Goal: Transaction & Acquisition: Book appointment/travel/reservation

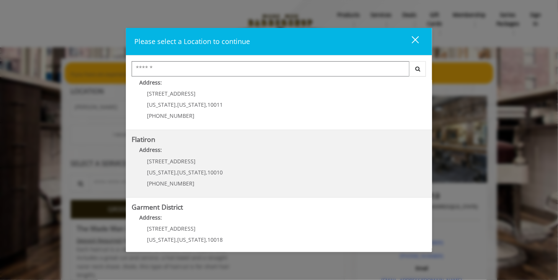
scroll to position [169, 0]
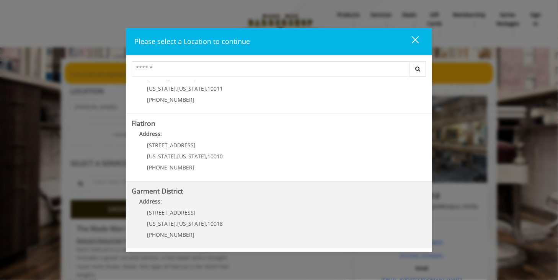
click at [178, 209] on span "[STREET_ADDRESS]" at bounding box center [171, 212] width 49 height 7
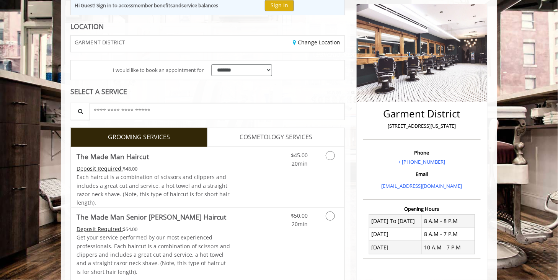
scroll to position [122, 0]
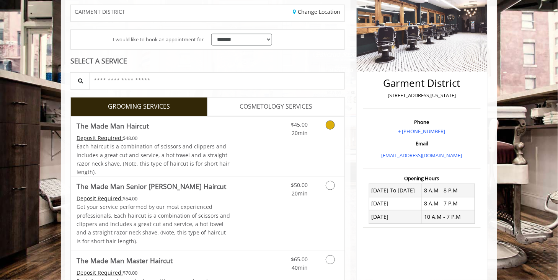
click at [314, 131] on div "Grooming services" at bounding box center [329, 127] width 31 height 21
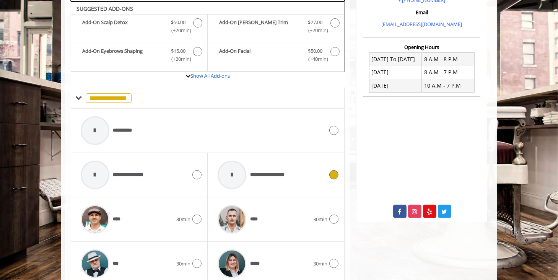
scroll to position [346, 0]
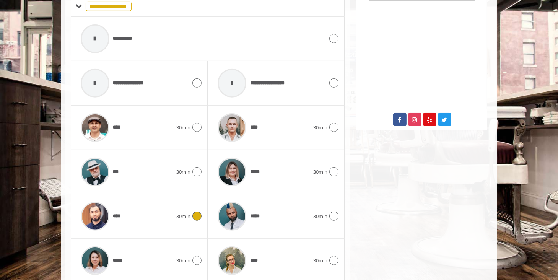
click at [142, 209] on div "****" at bounding box center [127, 216] width 100 height 36
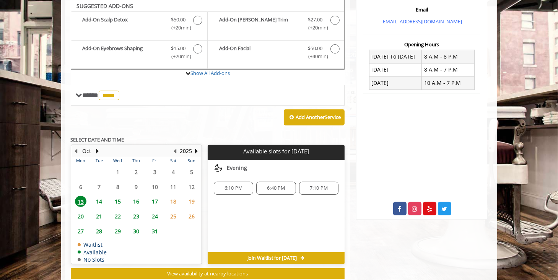
scroll to position [254, 0]
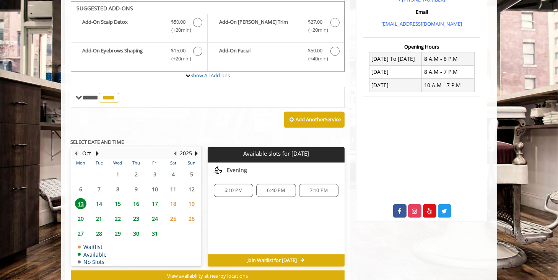
click at [101, 203] on span "14" at bounding box center [98, 203] width 11 height 11
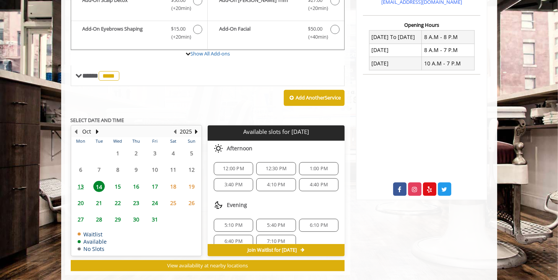
scroll to position [287, 0]
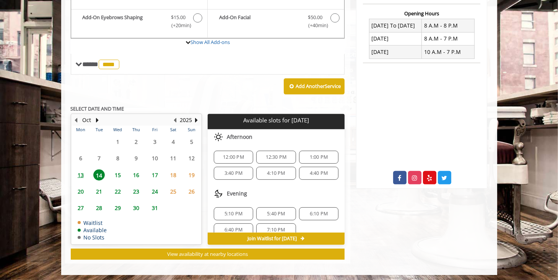
click at [119, 172] on span "15" at bounding box center [117, 175] width 11 height 11
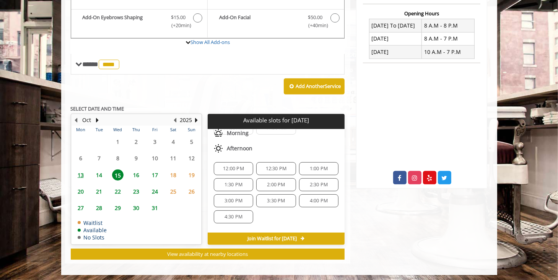
scroll to position [112, 0]
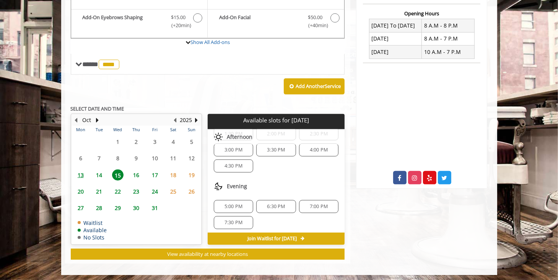
click at [138, 172] on span "16" at bounding box center [136, 175] width 11 height 11
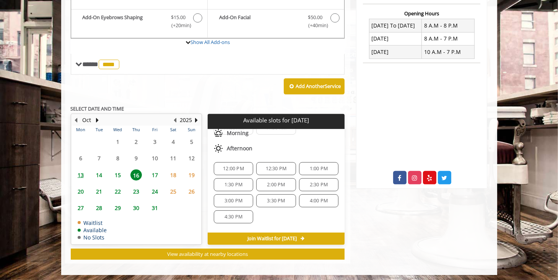
scroll to position [92, 0]
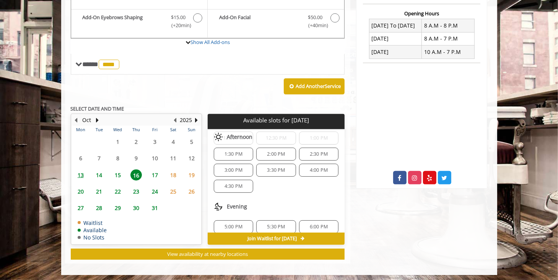
click at [103, 171] on span "14" at bounding box center [98, 175] width 11 height 11
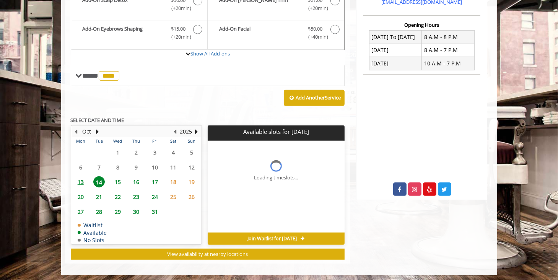
scroll to position [287, 0]
